Goal: Register for event/course

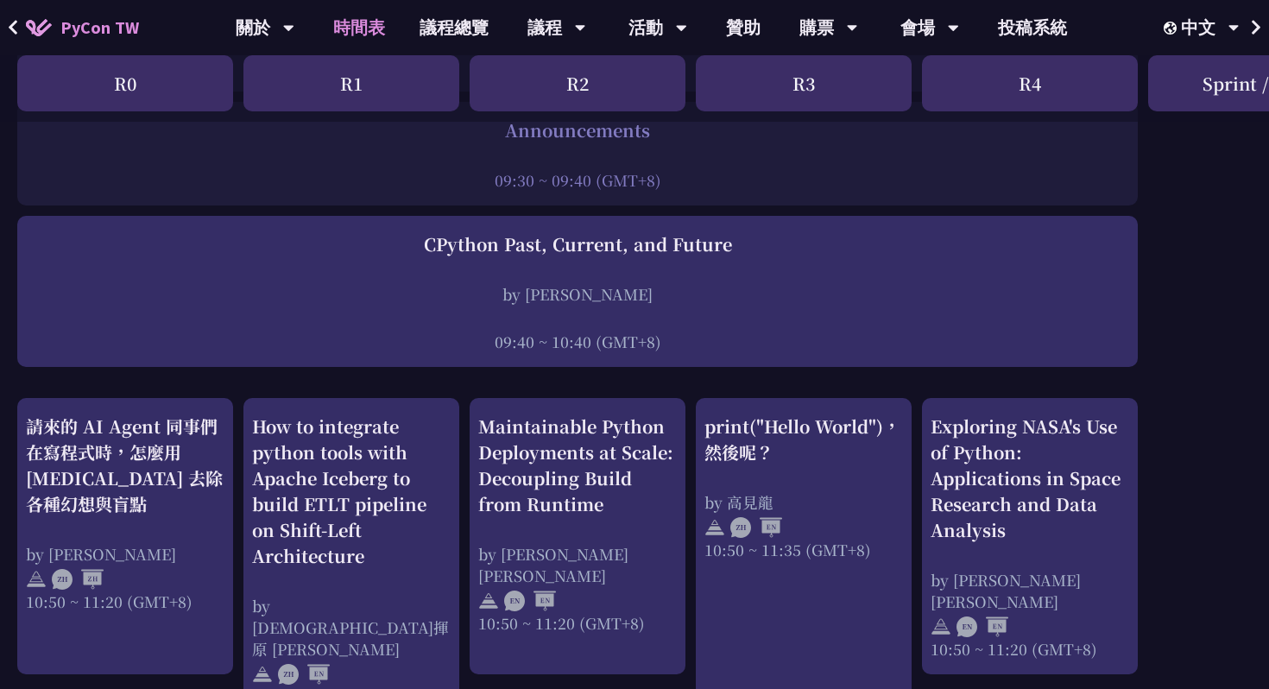
scroll to position [2, 0]
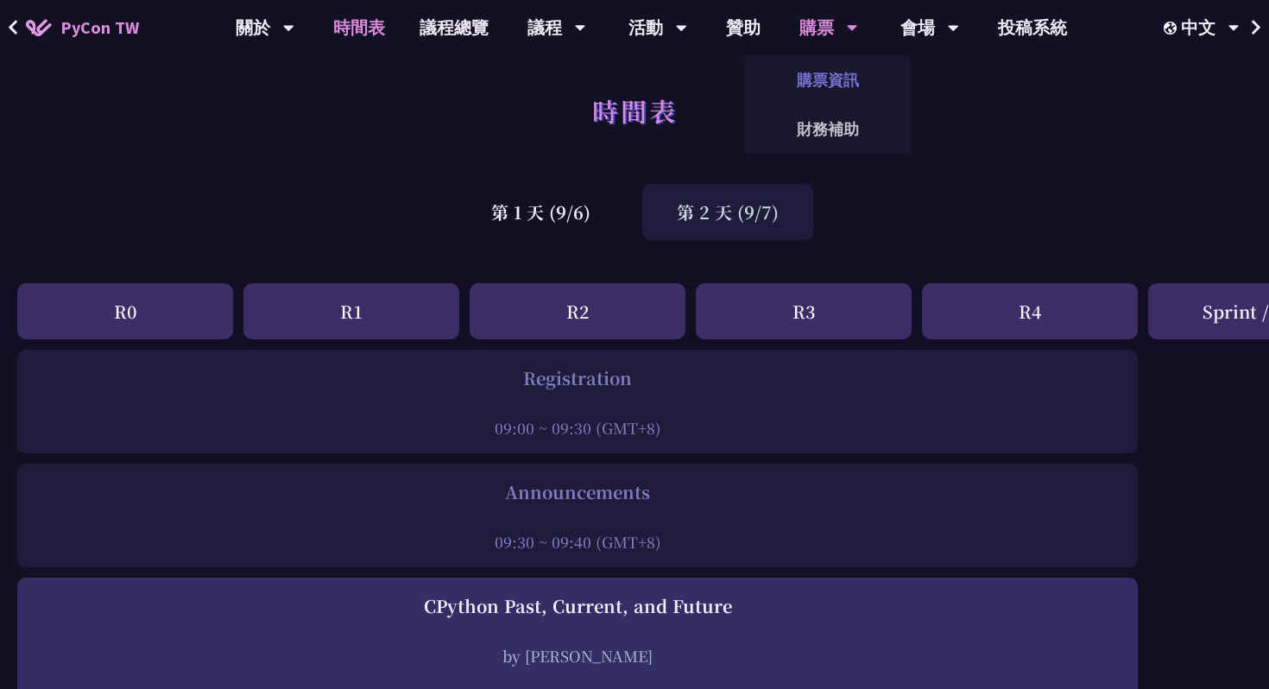
click at [822, 73] on link "購票資訊" at bounding box center [828, 80] width 166 height 41
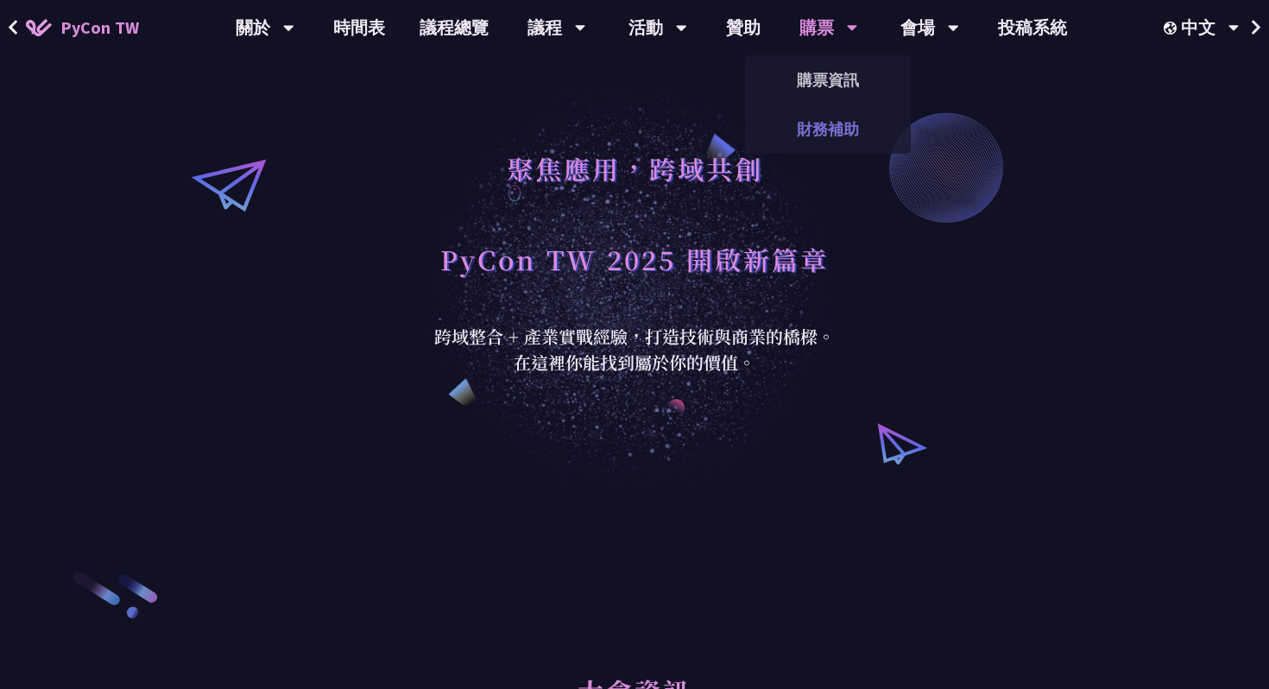
click at [821, 124] on link "財務補助" at bounding box center [828, 129] width 166 height 41
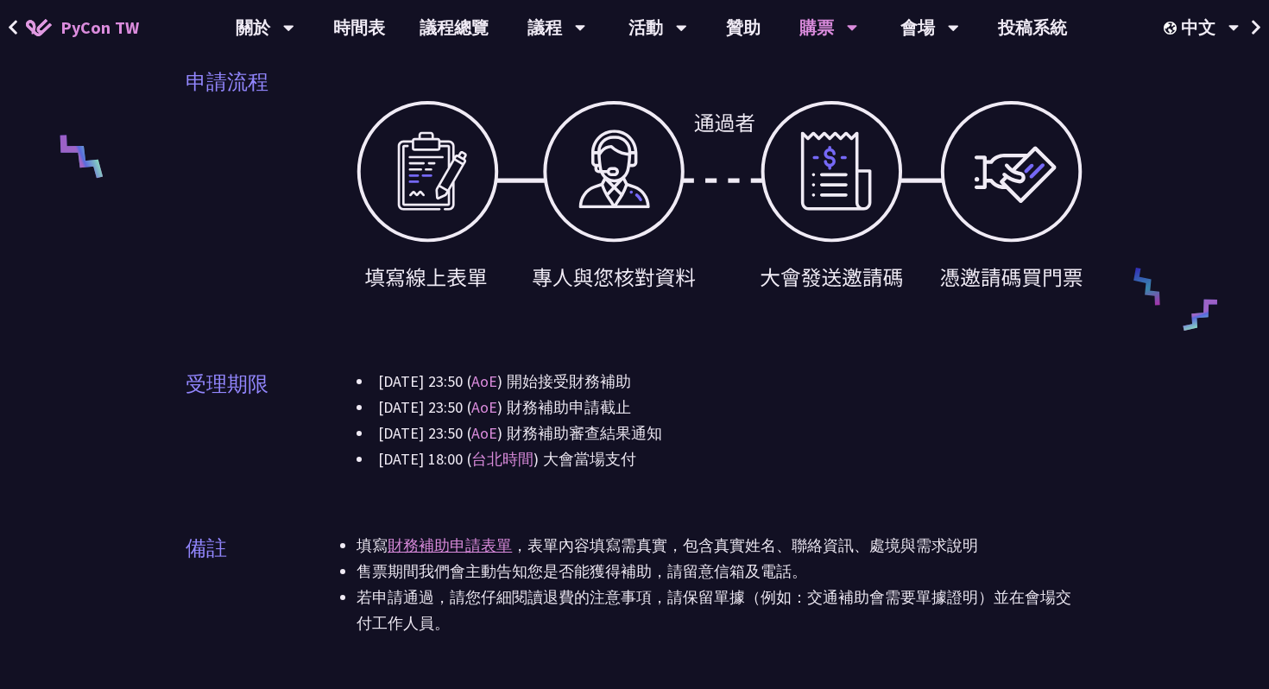
scroll to position [907, 0]
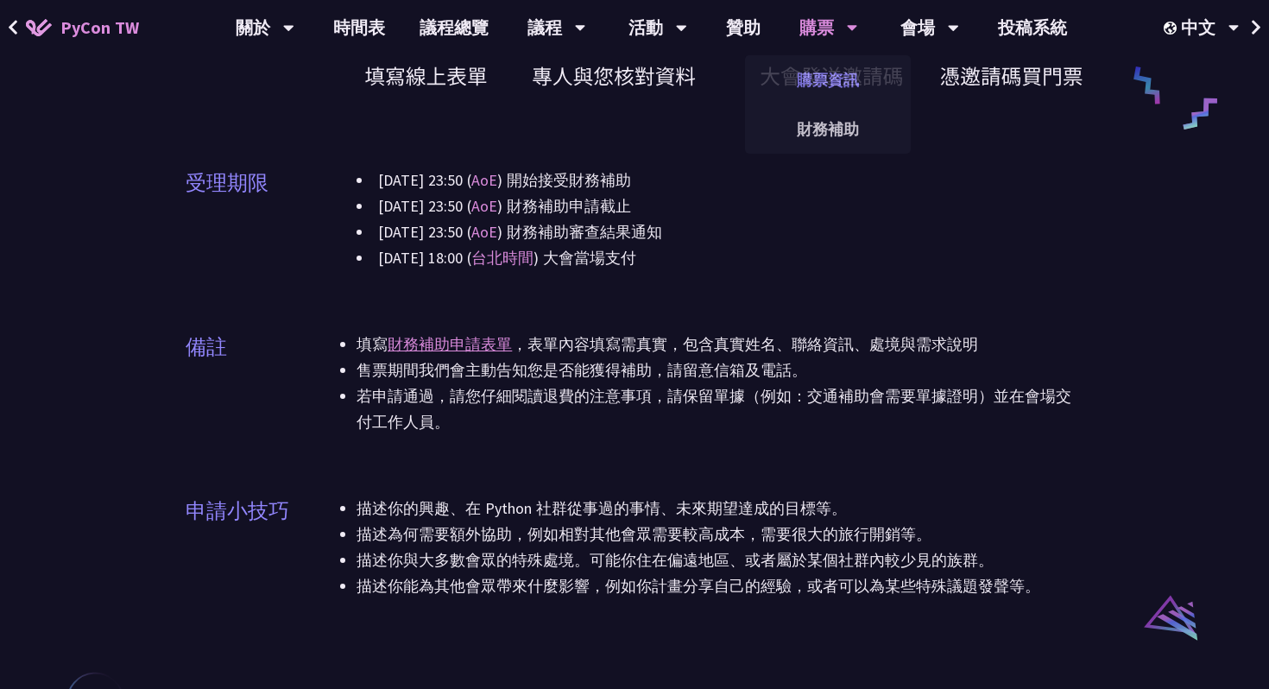
click at [835, 93] on link "購票資訊" at bounding box center [828, 80] width 166 height 41
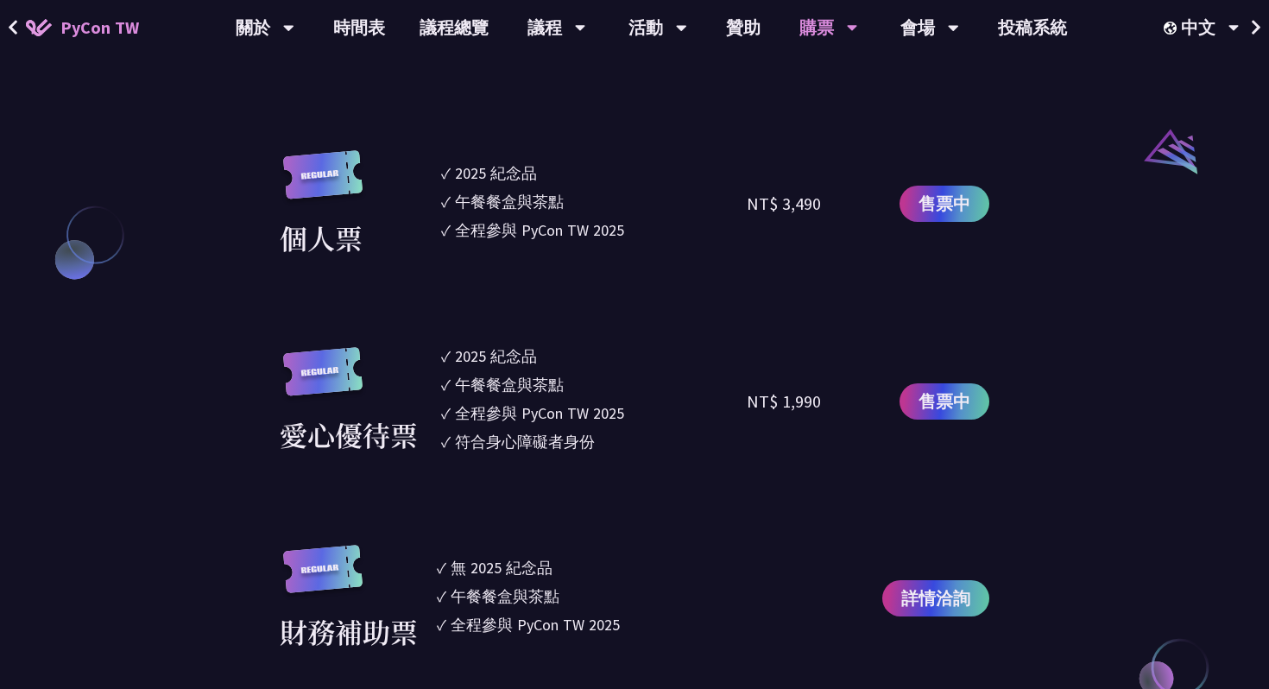
scroll to position [1842, 0]
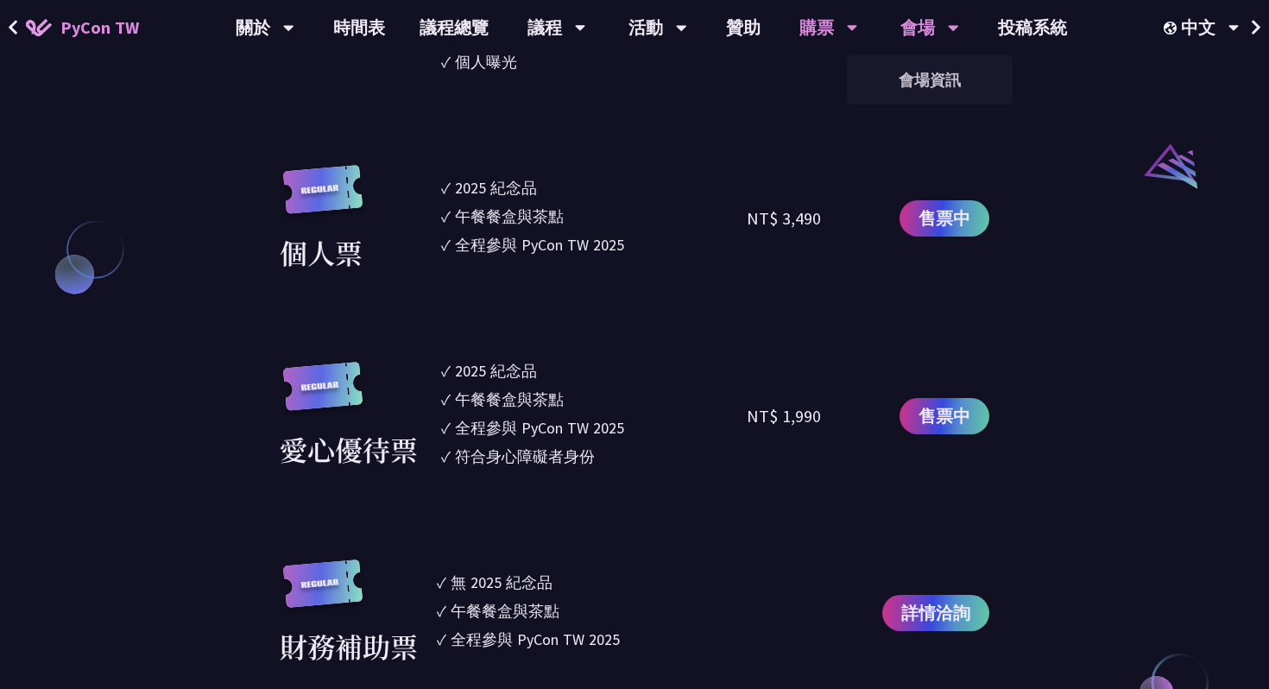
click at [938, 36] on div "會場" at bounding box center [929, 27] width 59 height 55
click at [933, 221] on span "售票中" at bounding box center [944, 218] width 52 height 26
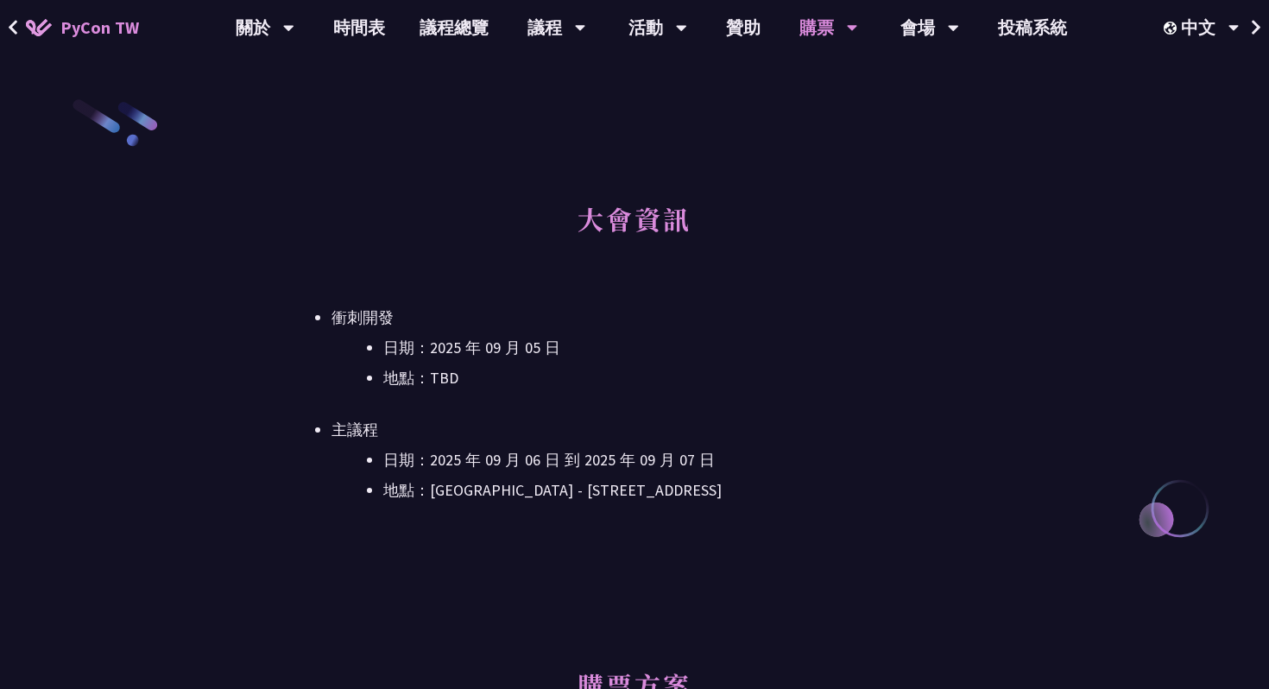
scroll to position [0, 0]
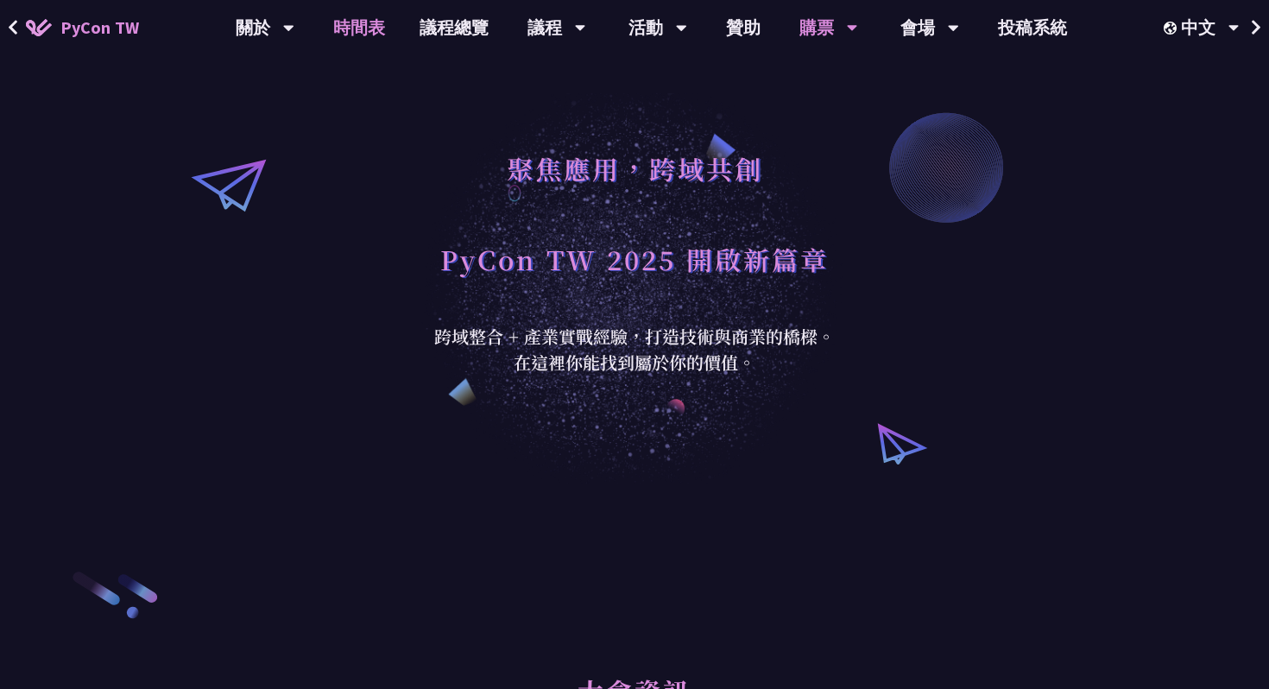
click at [370, 22] on link "時間表" at bounding box center [359, 27] width 86 height 55
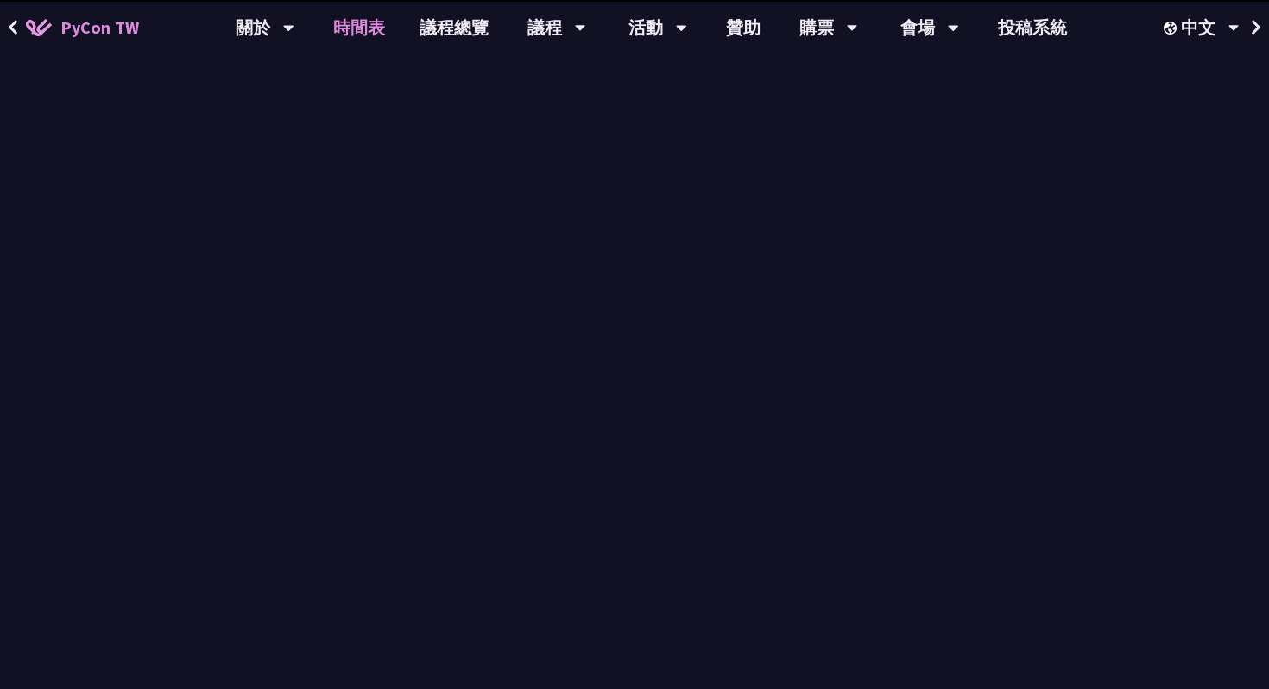
scroll to position [2, 0]
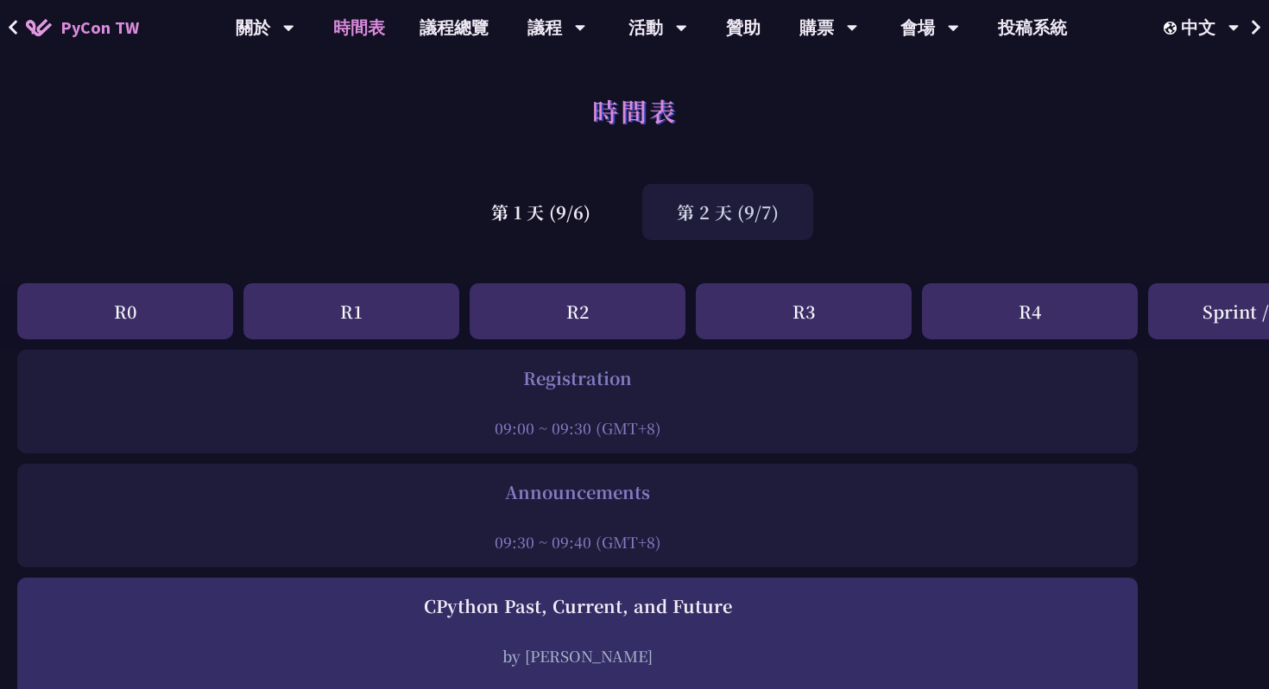
click at [702, 199] on div "第 2 天 (9/7)" at bounding box center [727, 212] width 171 height 56
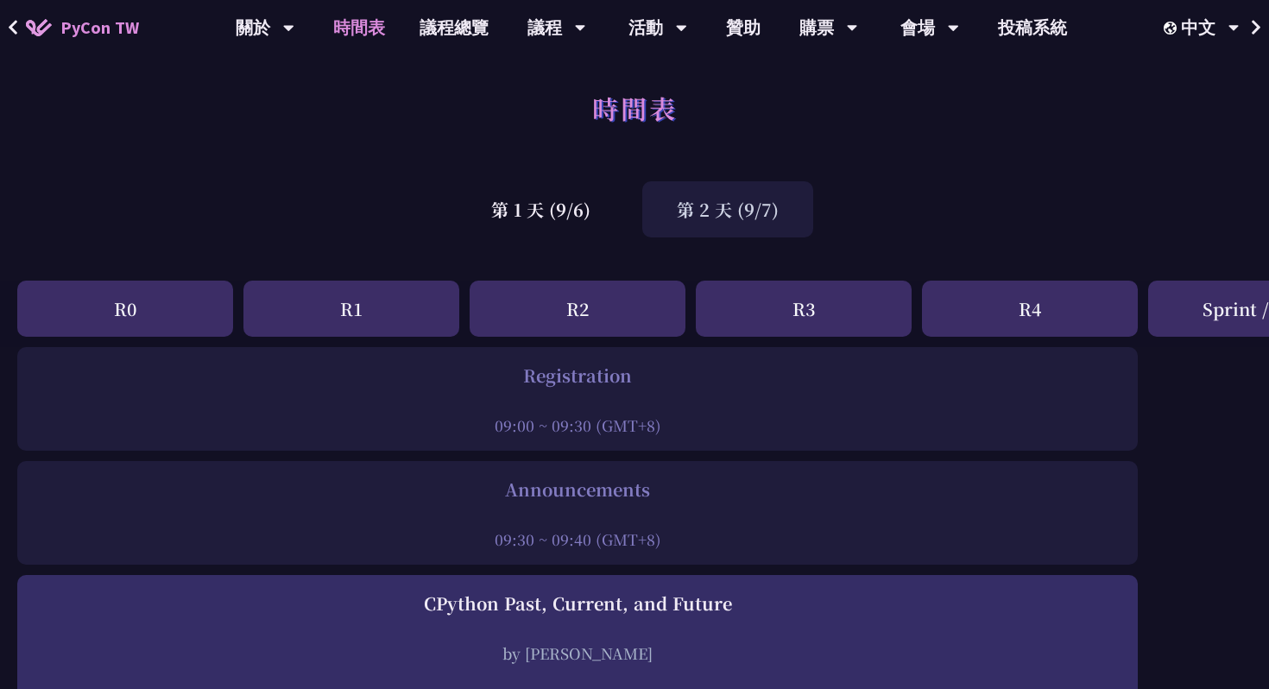
scroll to position [0, 0]
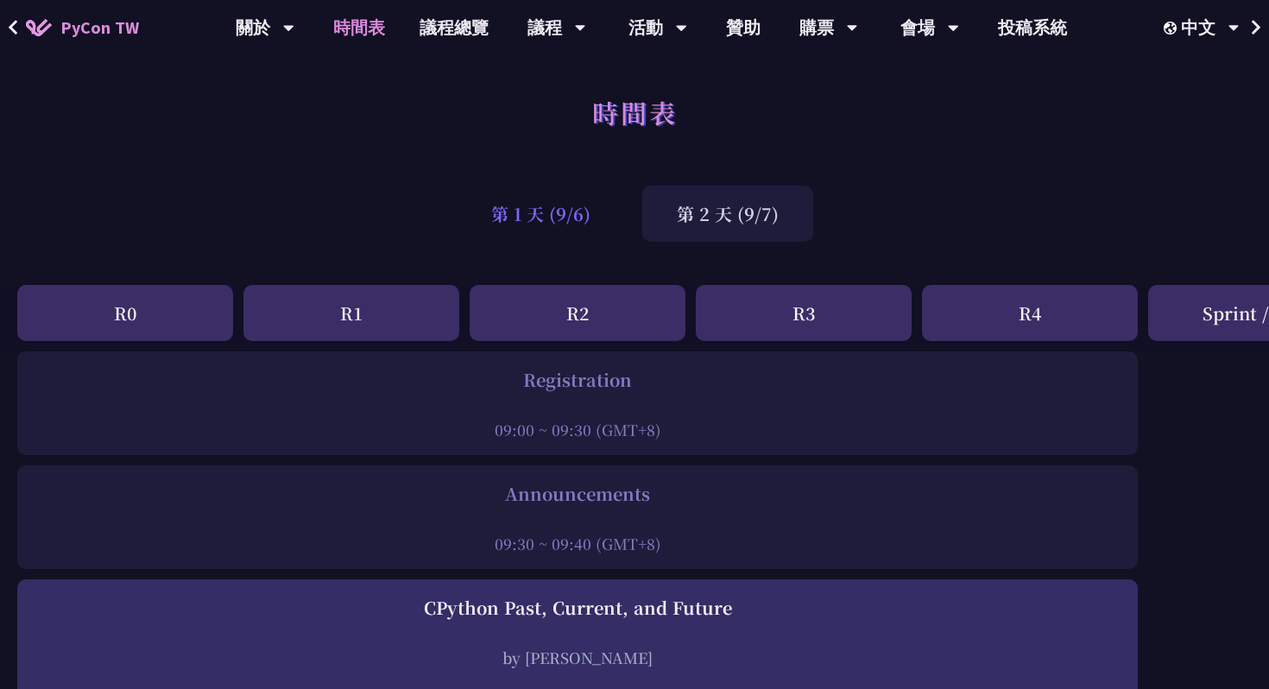
click at [560, 214] on div "第 1 天 (9/6)" at bounding box center [541, 214] width 168 height 56
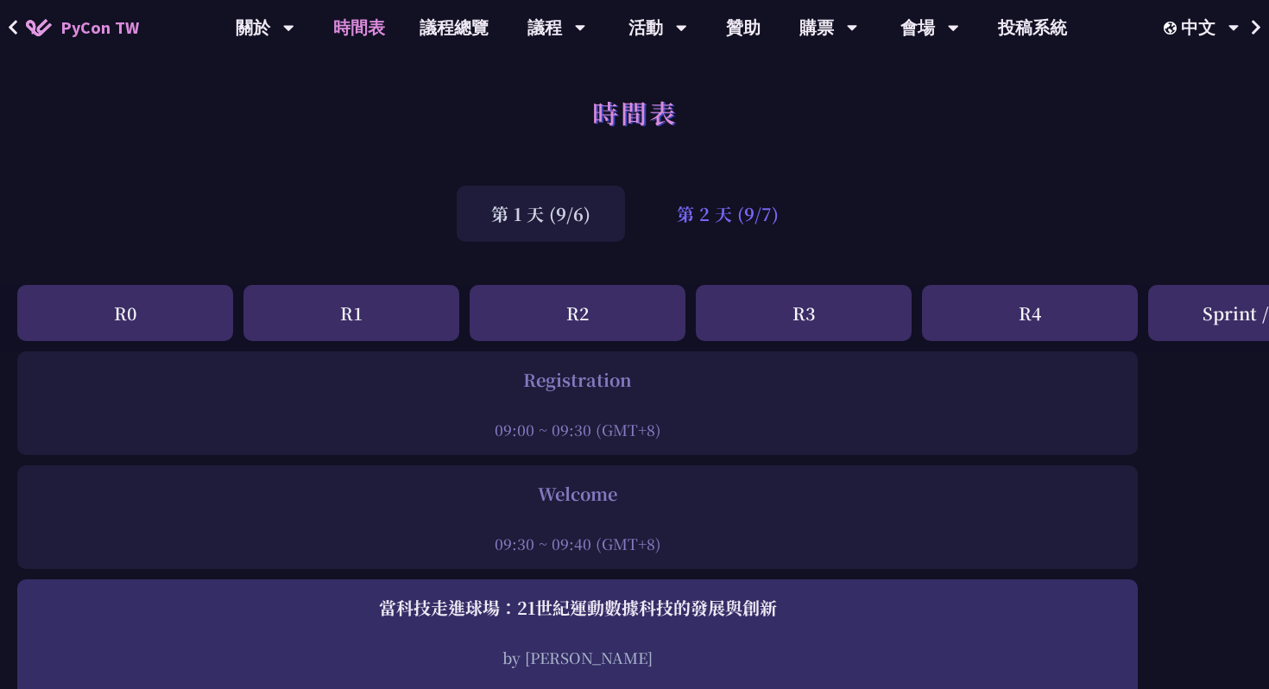
click at [690, 217] on div "第 2 天 (9/7)" at bounding box center [727, 214] width 171 height 56
